Goal: Task Accomplishment & Management: Complete application form

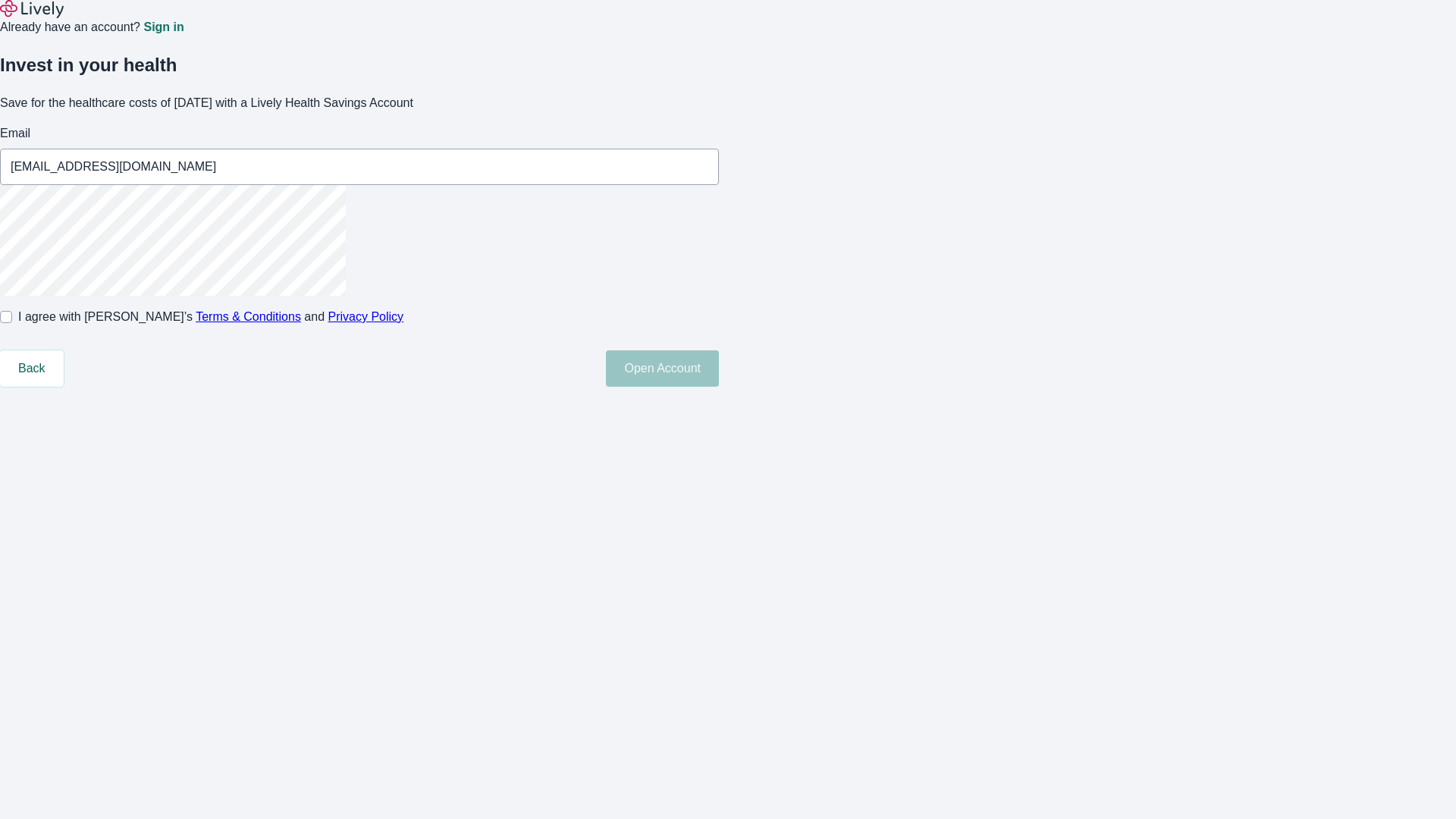
click at [12, 323] on input "I agree with Lively’s Terms & Conditions and Privacy Policy" at bounding box center [6, 317] width 12 height 12
checkbox input "true"
click at [719, 387] on button "Open Account" at bounding box center [662, 369] width 113 height 36
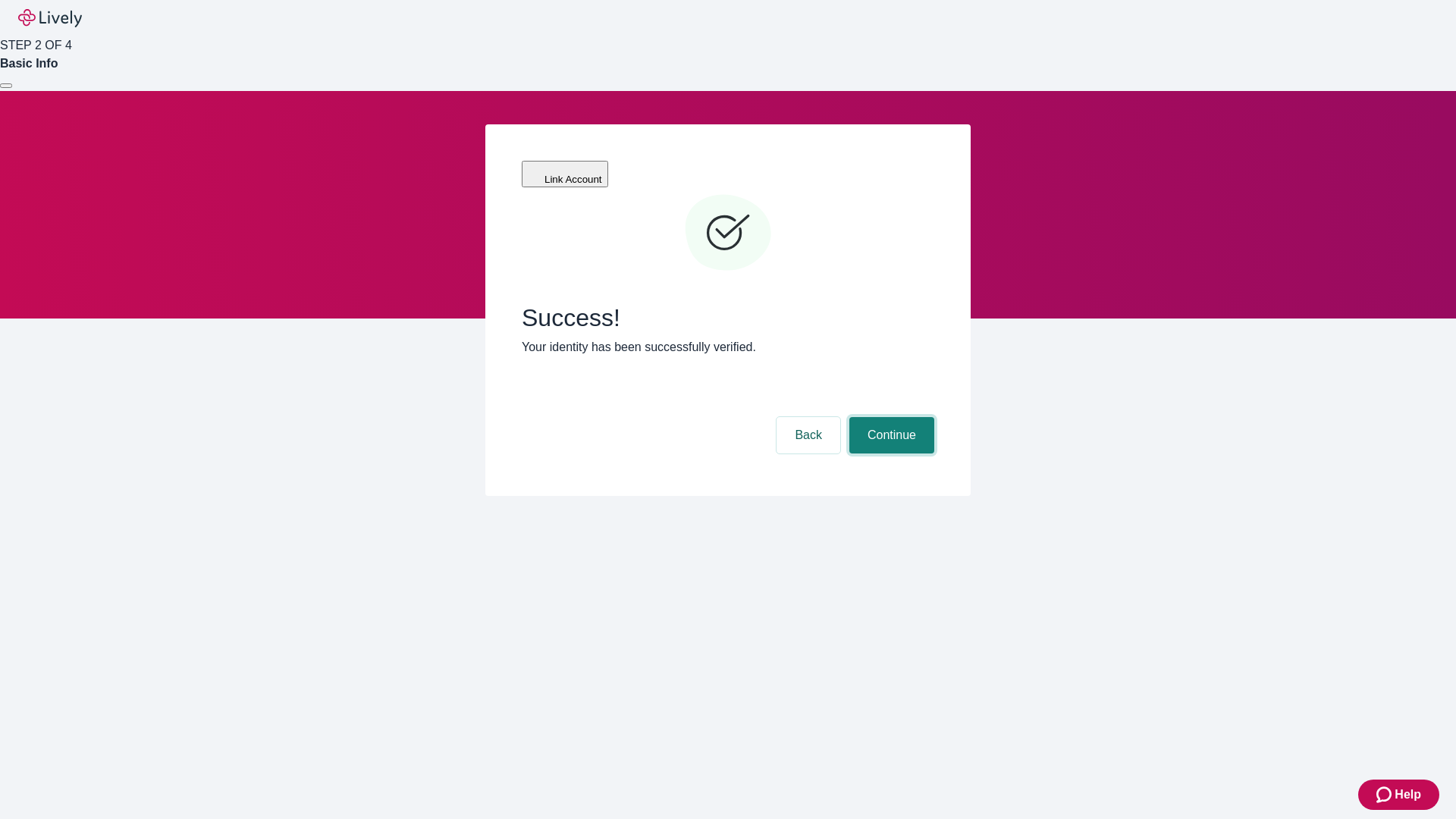
click at [890, 417] on button "Continue" at bounding box center [891, 435] width 85 height 36
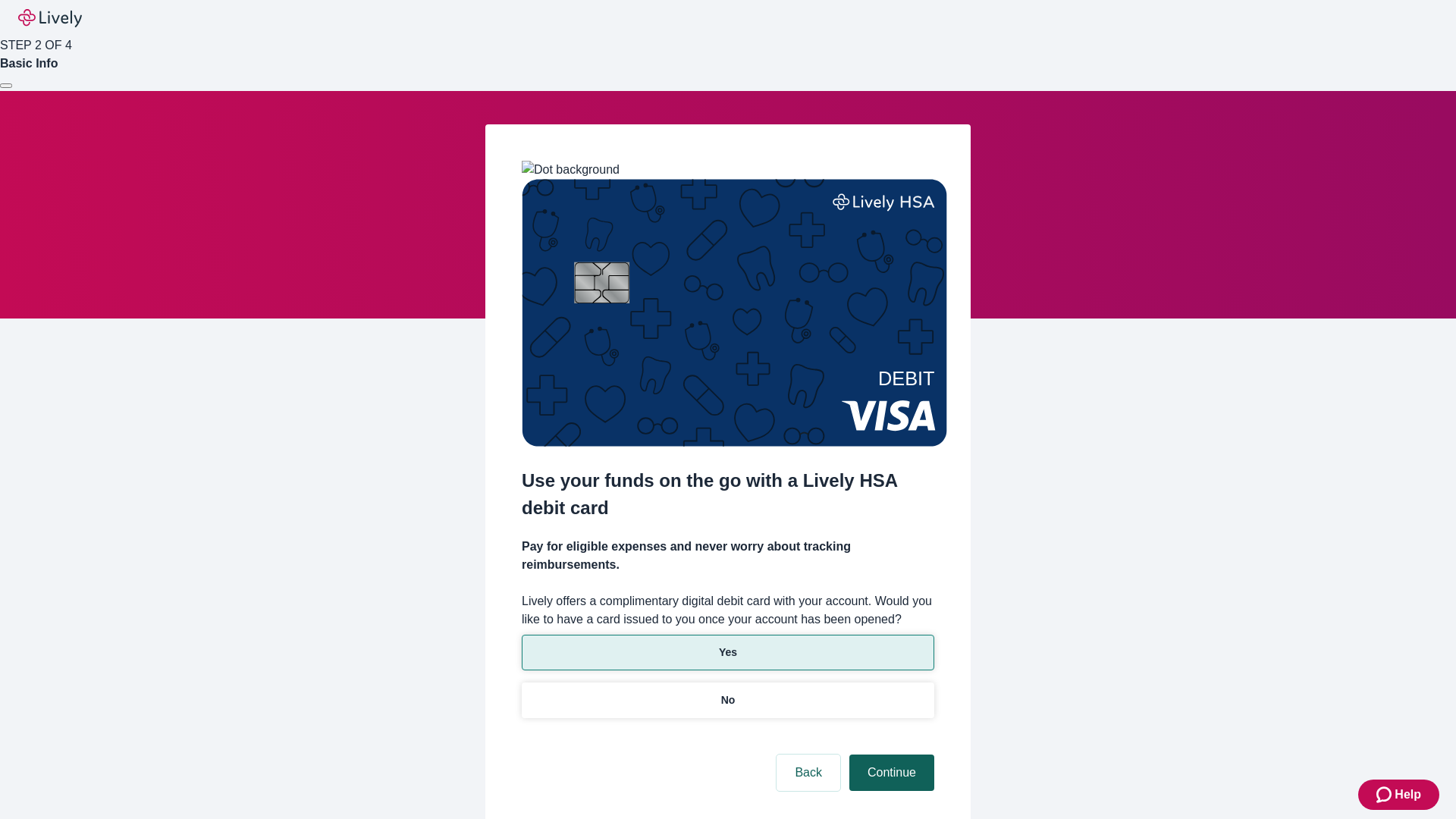
click at [727, 692] on p "No" at bounding box center [728, 700] width 14 height 16
click at [890, 754] on button "Continue" at bounding box center [891, 772] width 85 height 36
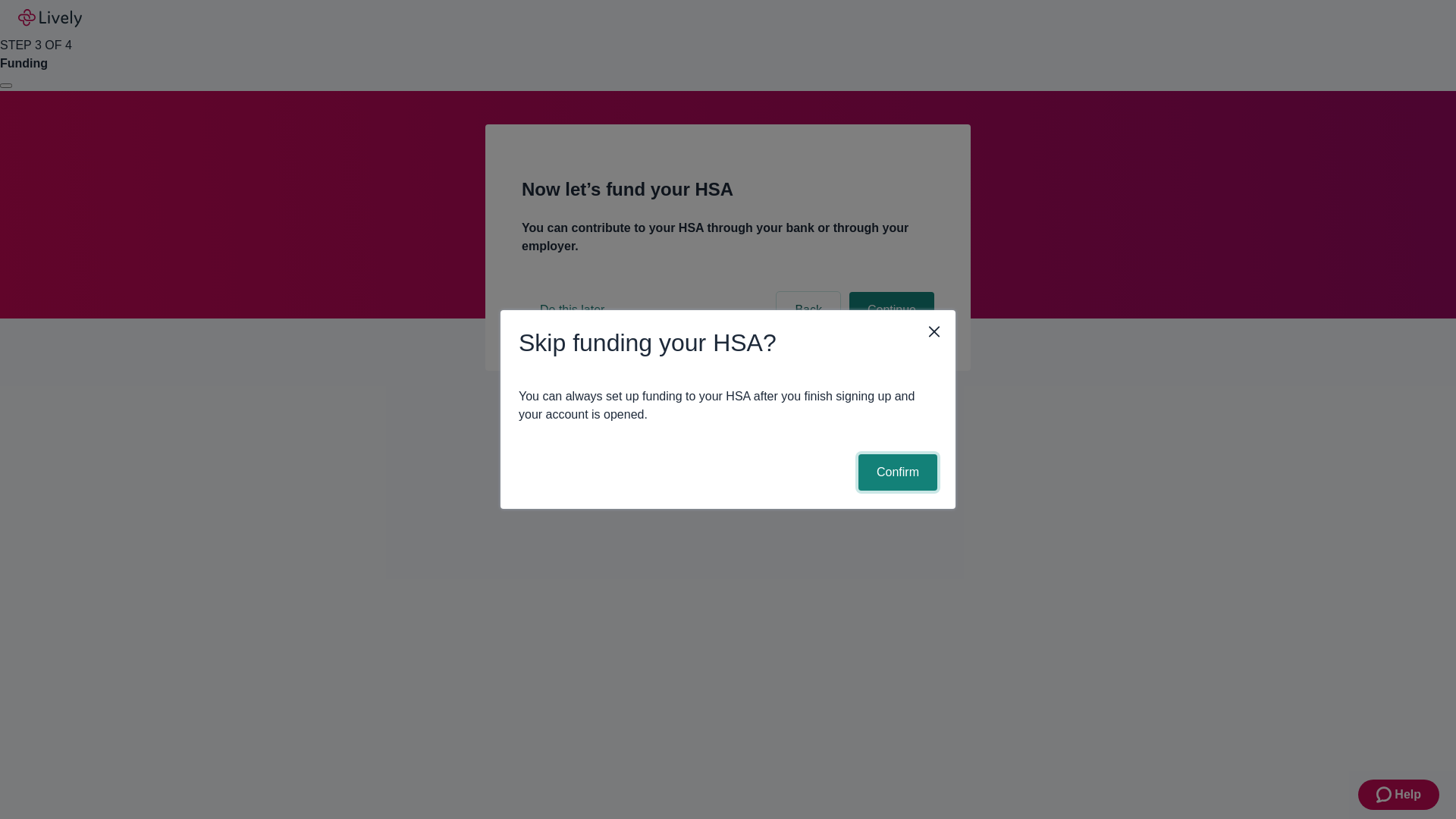
click at [896, 472] on button "Confirm" at bounding box center [897, 472] width 79 height 36
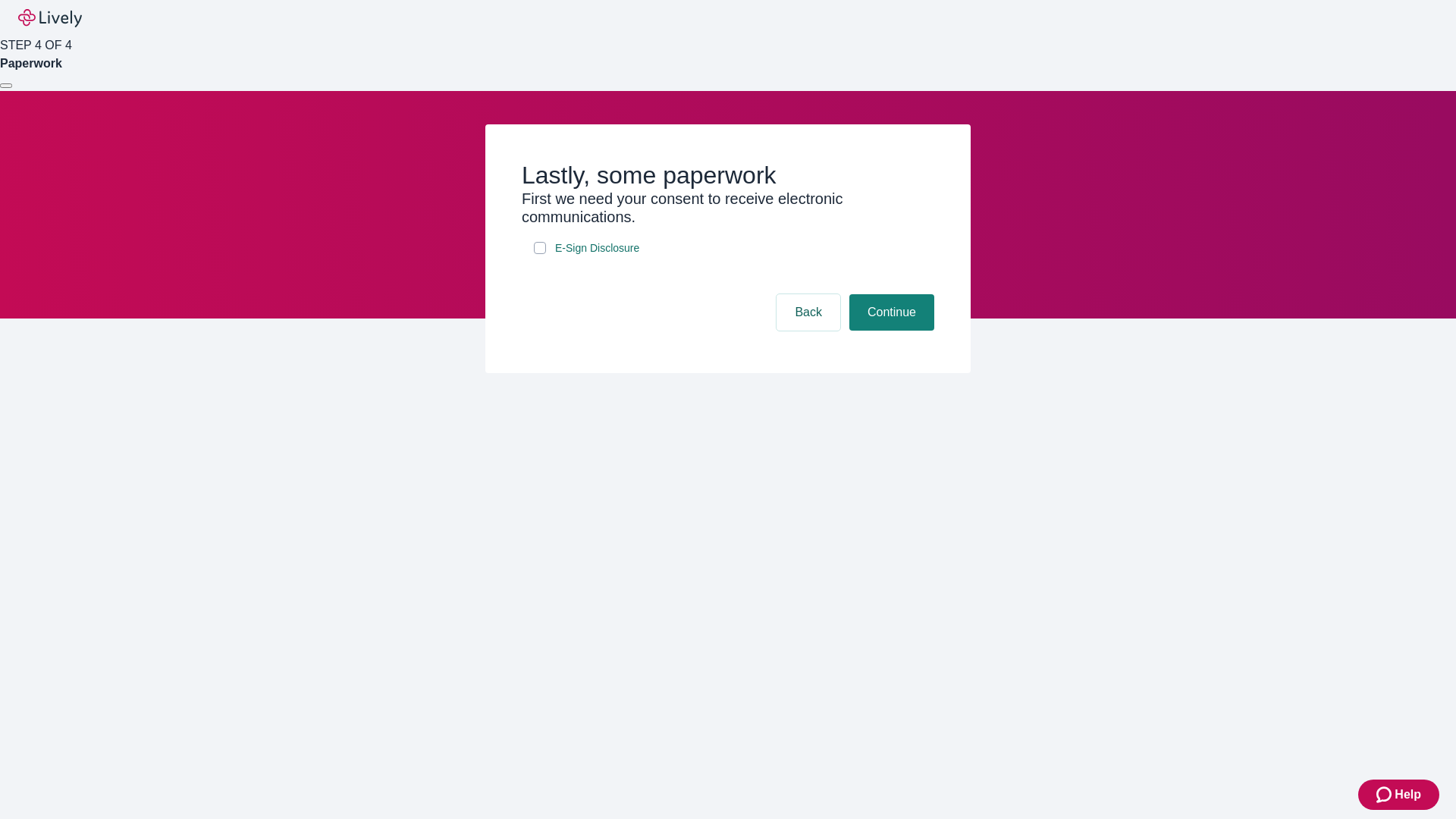
click at [540, 254] on input "E-Sign Disclosure" at bounding box center [539, 248] width 12 height 12
checkbox input "true"
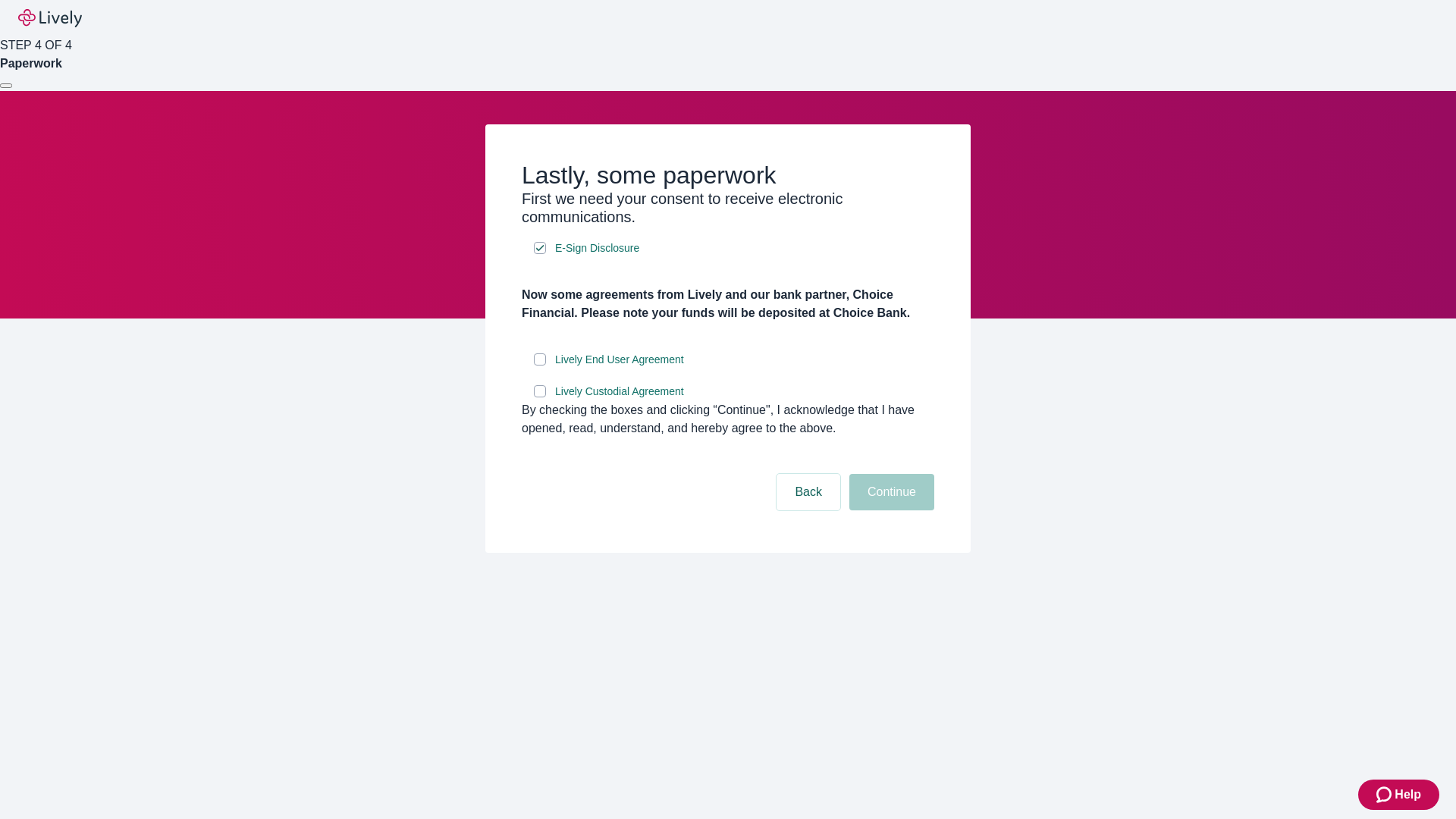
click at [540, 366] on input "Lively End User Agreement" at bounding box center [539, 360] width 12 height 12
checkbox input "true"
click at [540, 398] on input "Lively Custodial Agreement" at bounding box center [539, 392] width 12 height 12
checkbox input "true"
click at [890, 510] on button "Continue" at bounding box center [891, 491] width 85 height 36
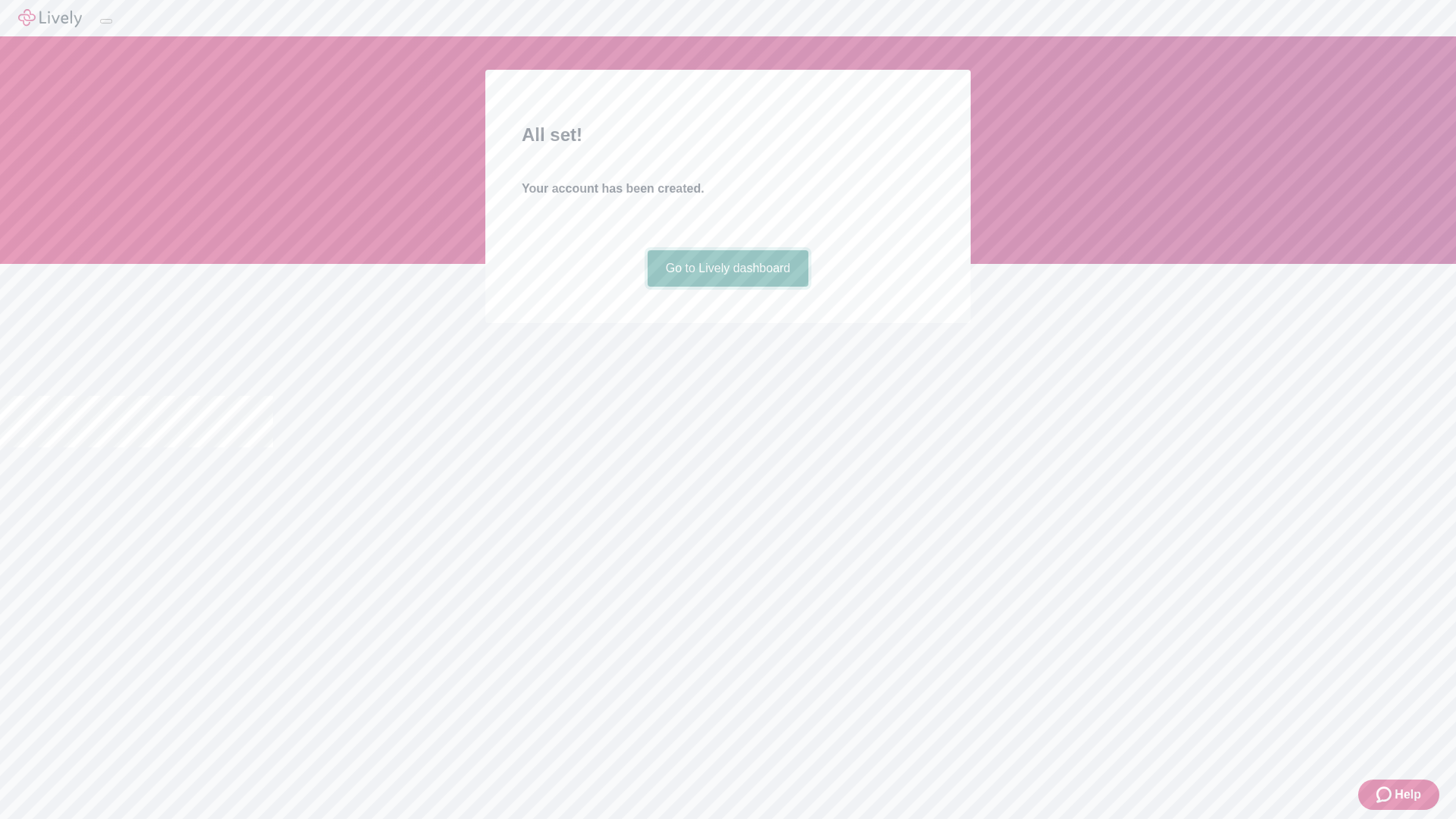
click at [727, 287] on link "Go to Lively dashboard" at bounding box center [728, 269] width 162 height 36
